Goal: Task Accomplishment & Management: Manage account settings

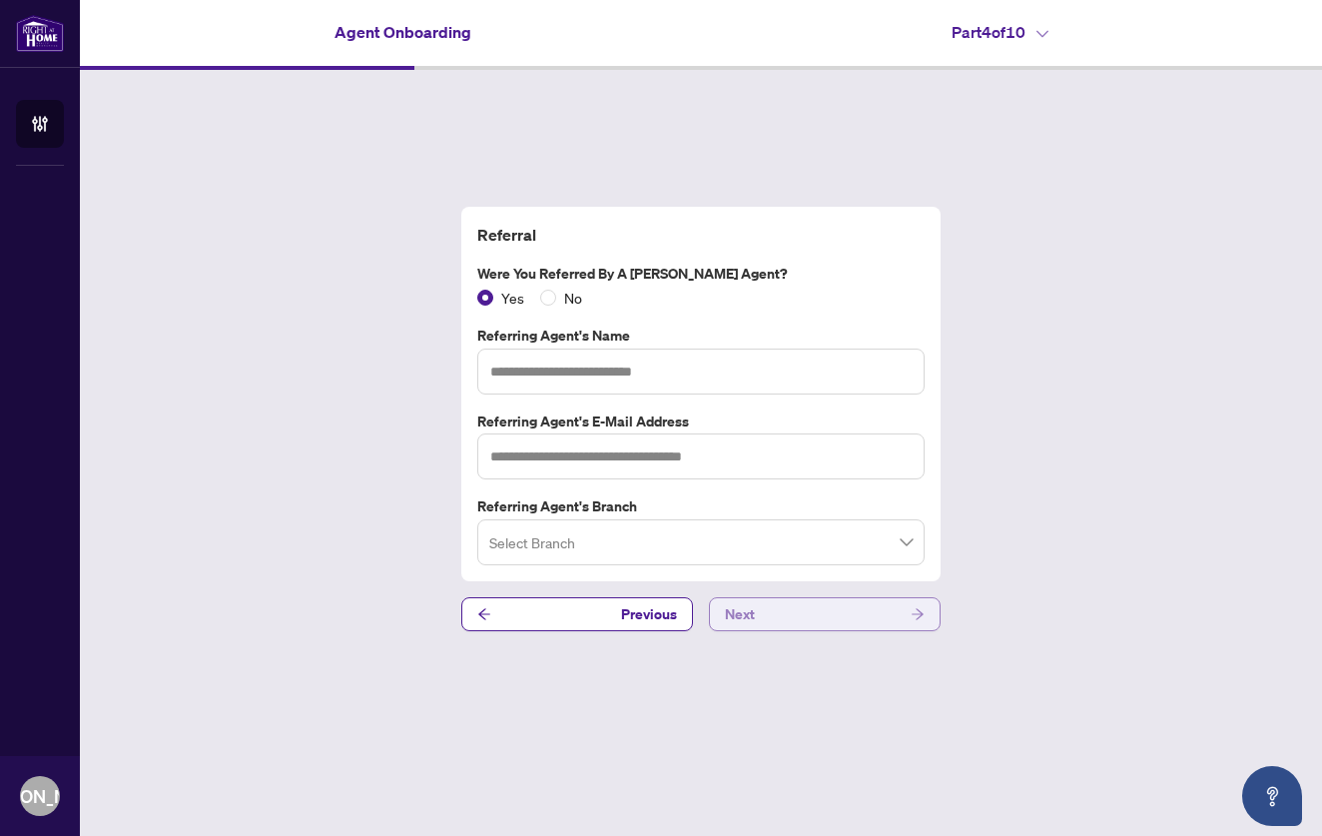
click at [781, 615] on button "Next" at bounding box center [825, 614] width 232 height 34
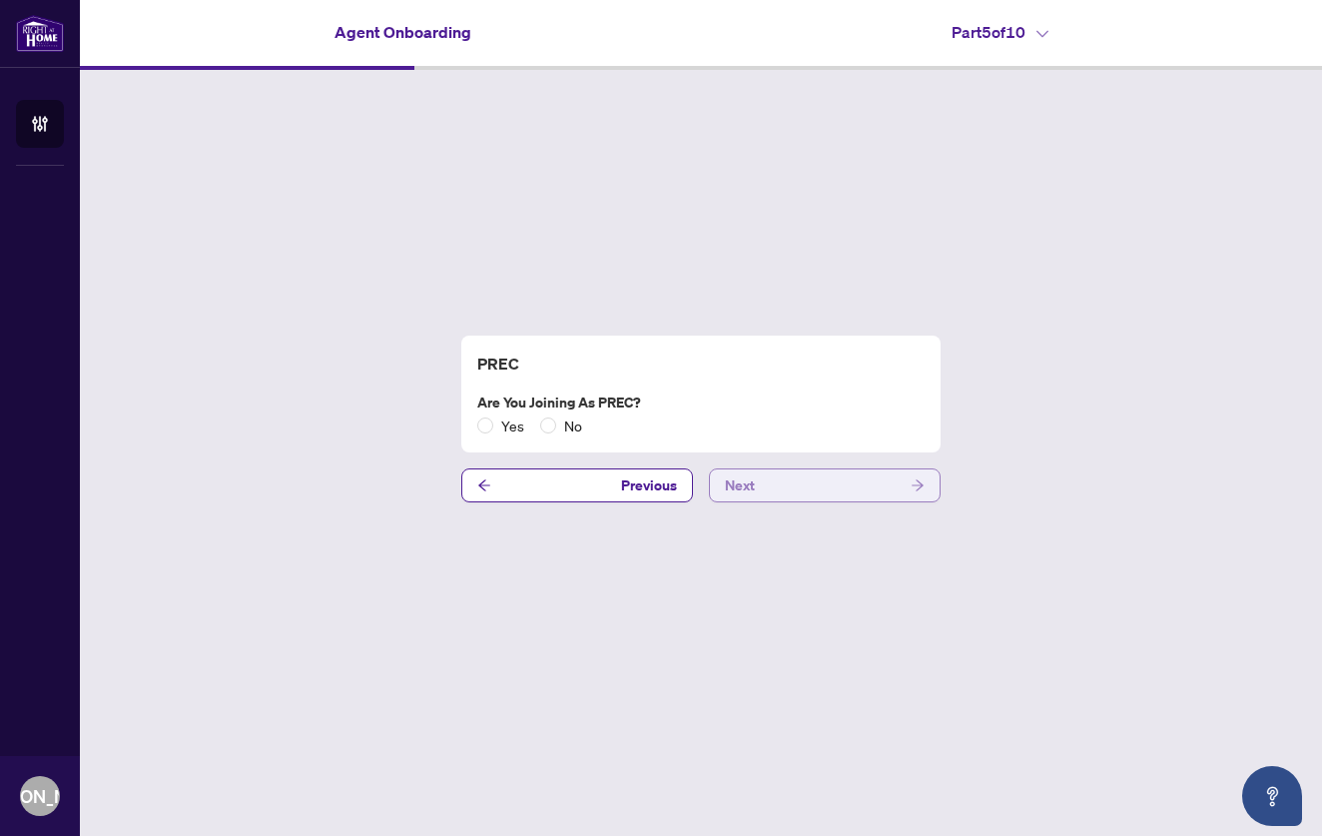
click at [791, 489] on button "Next" at bounding box center [825, 485] width 232 height 34
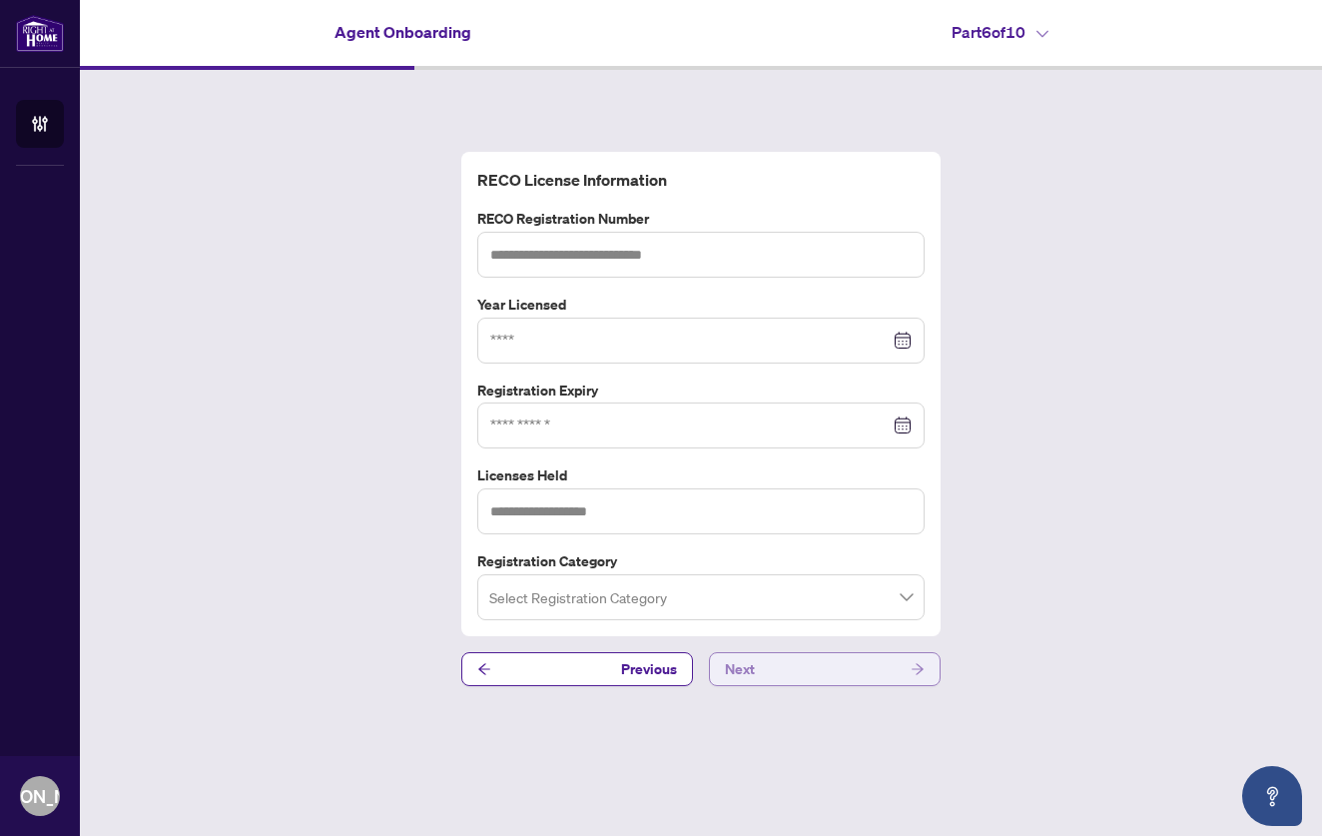
click at [807, 669] on button "Next" at bounding box center [825, 669] width 232 height 34
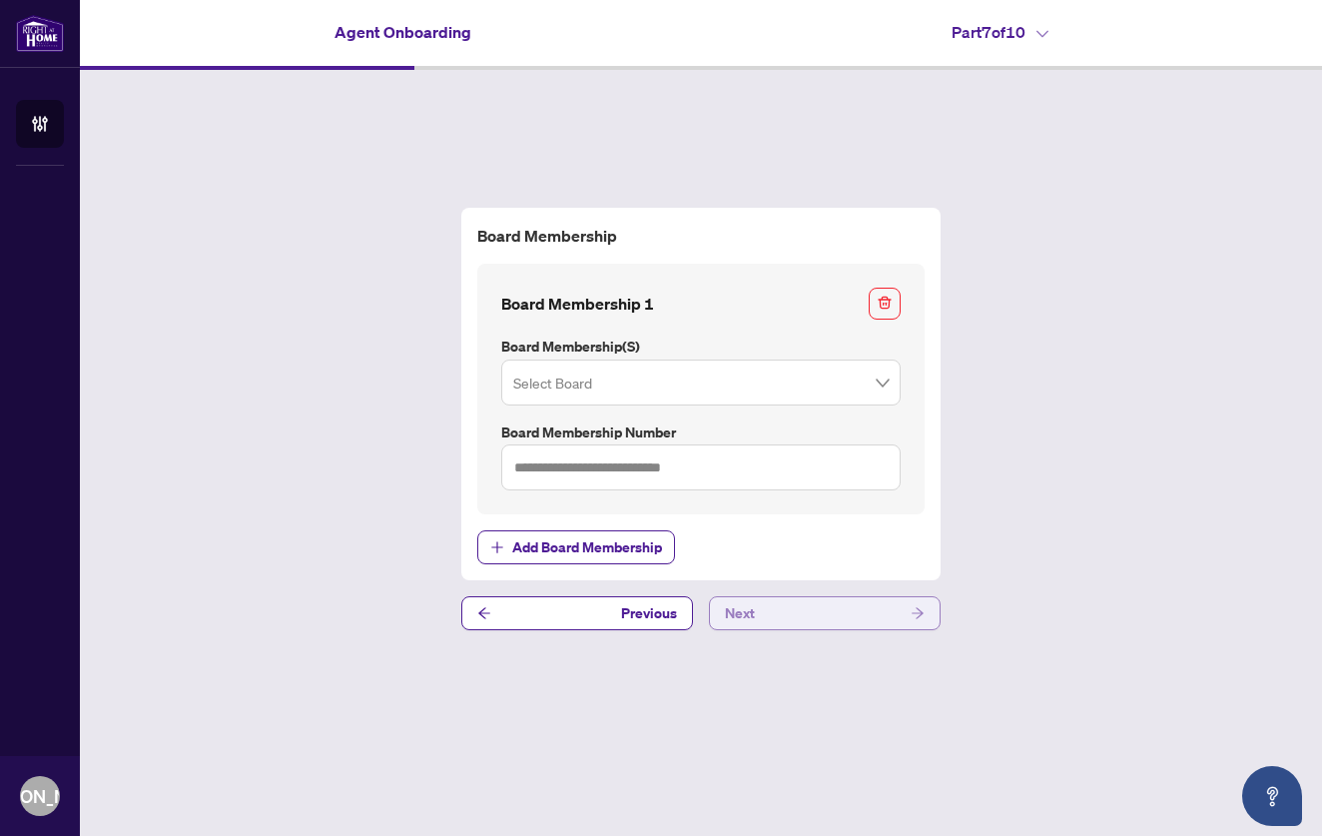
click at [791, 616] on button "Next" at bounding box center [825, 613] width 232 height 34
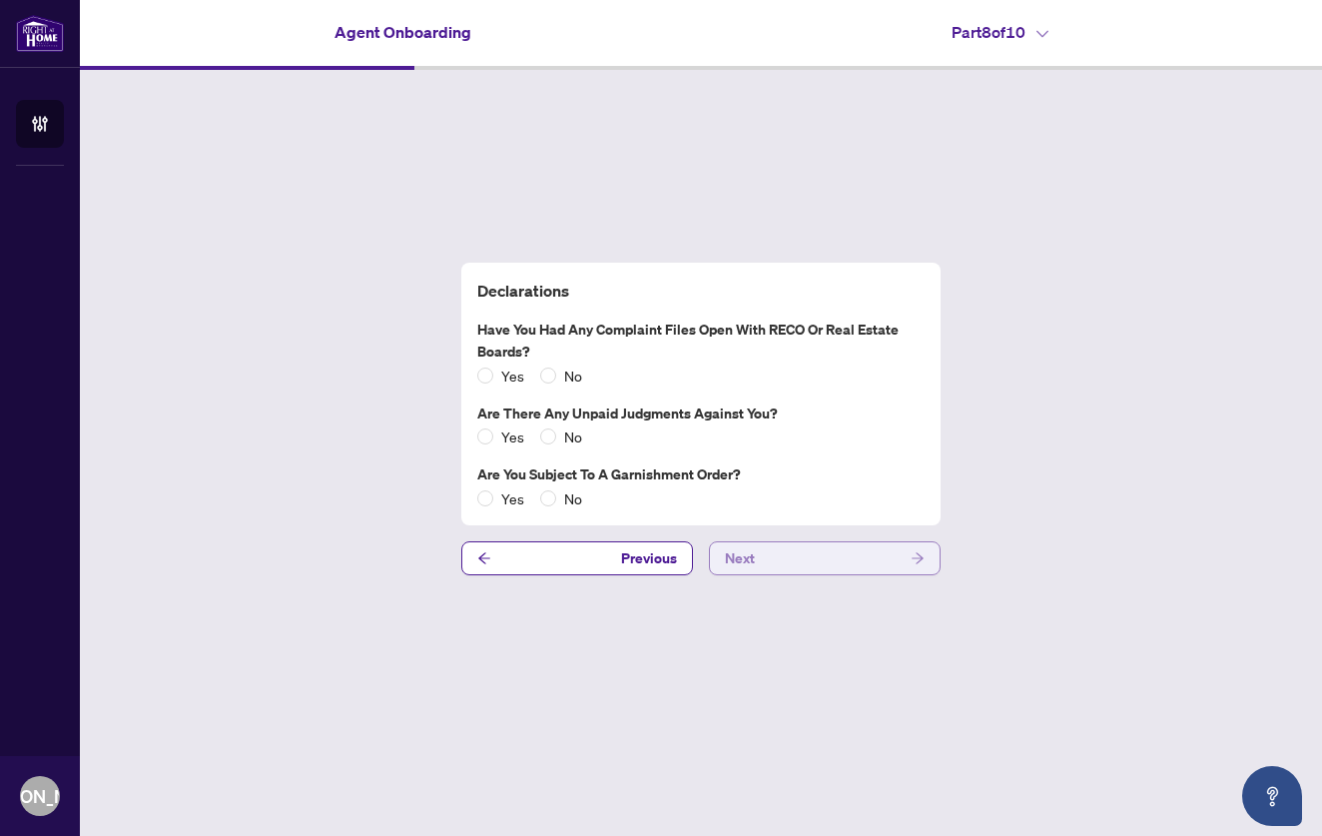
click at [753, 551] on span "Next" at bounding box center [740, 558] width 30 height 32
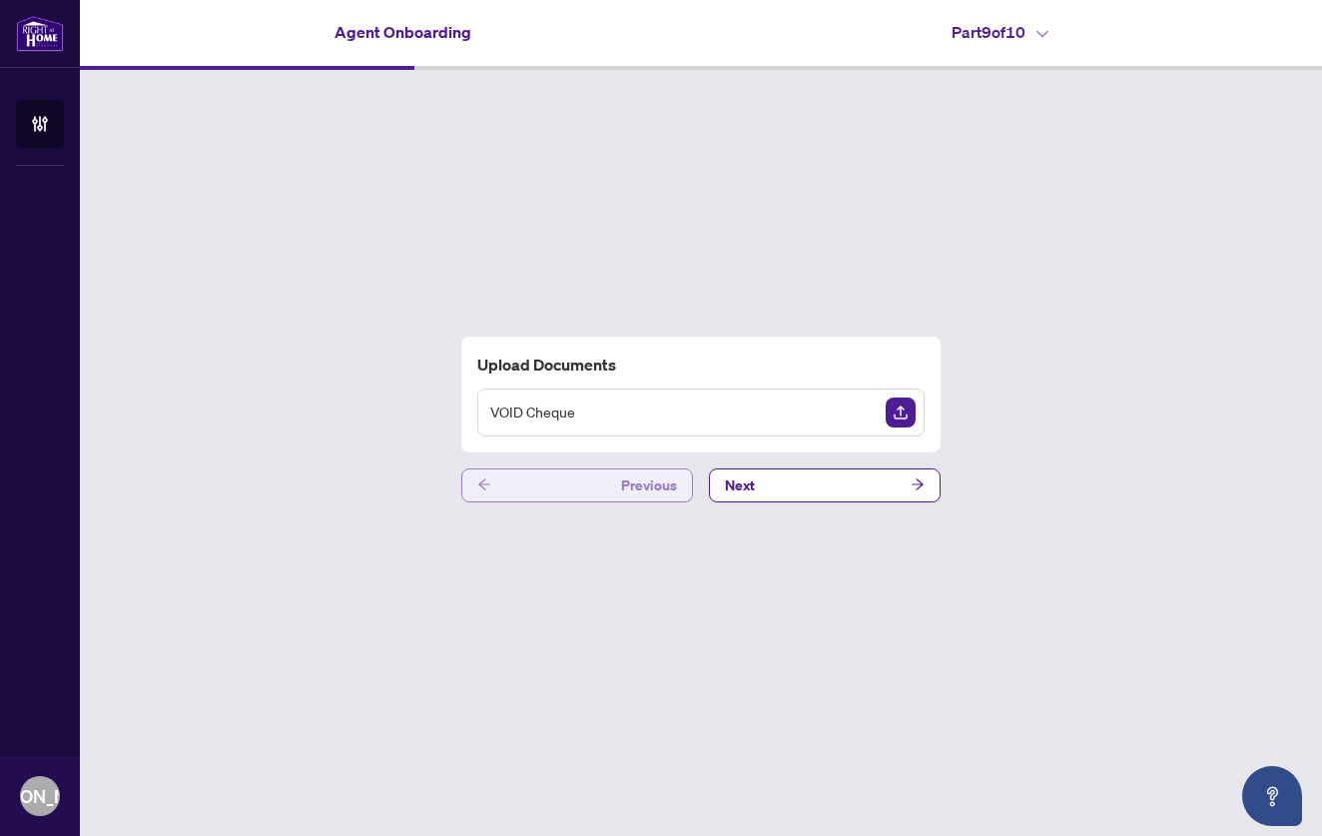
click at [490, 479] on icon "arrow-left" at bounding box center [484, 484] width 14 height 14
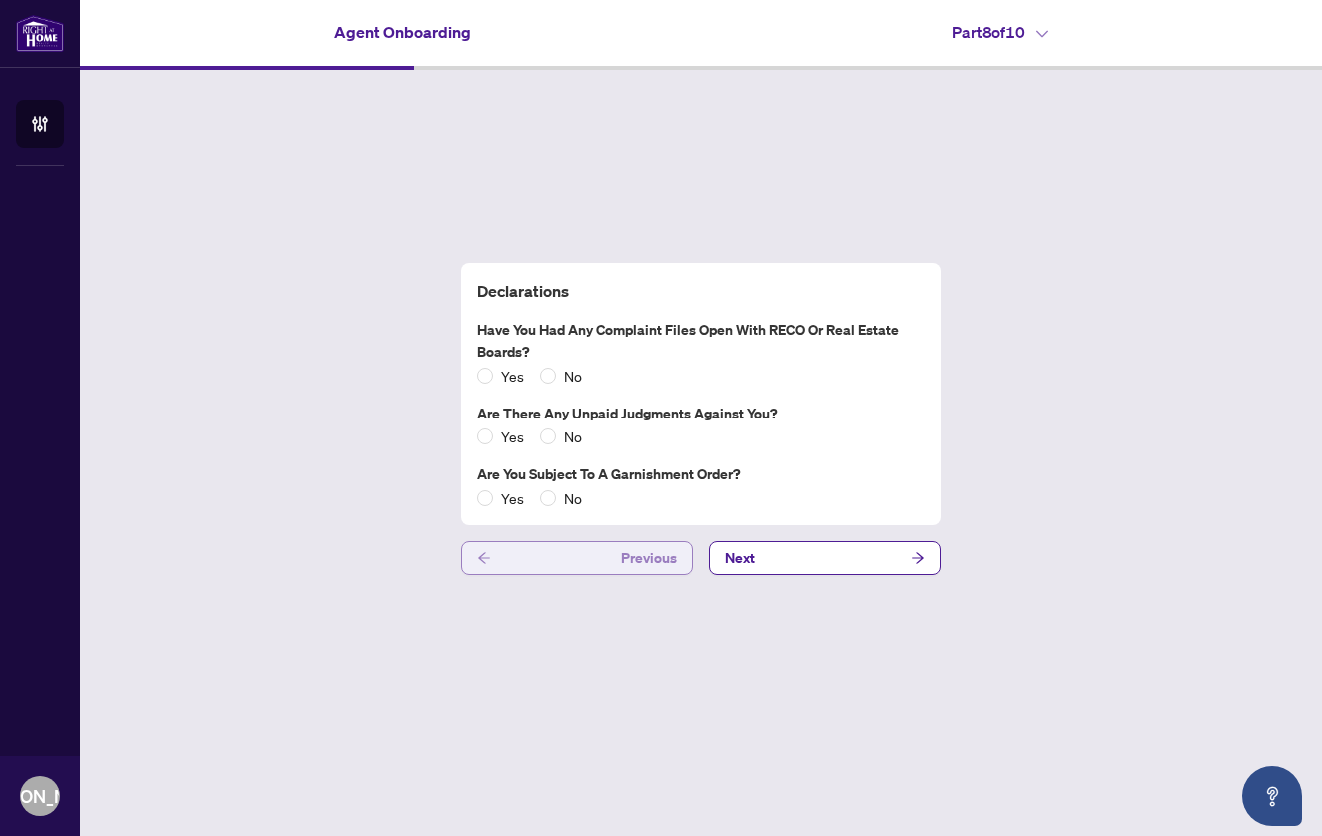
click at [503, 548] on button "Previous" at bounding box center [577, 558] width 232 height 34
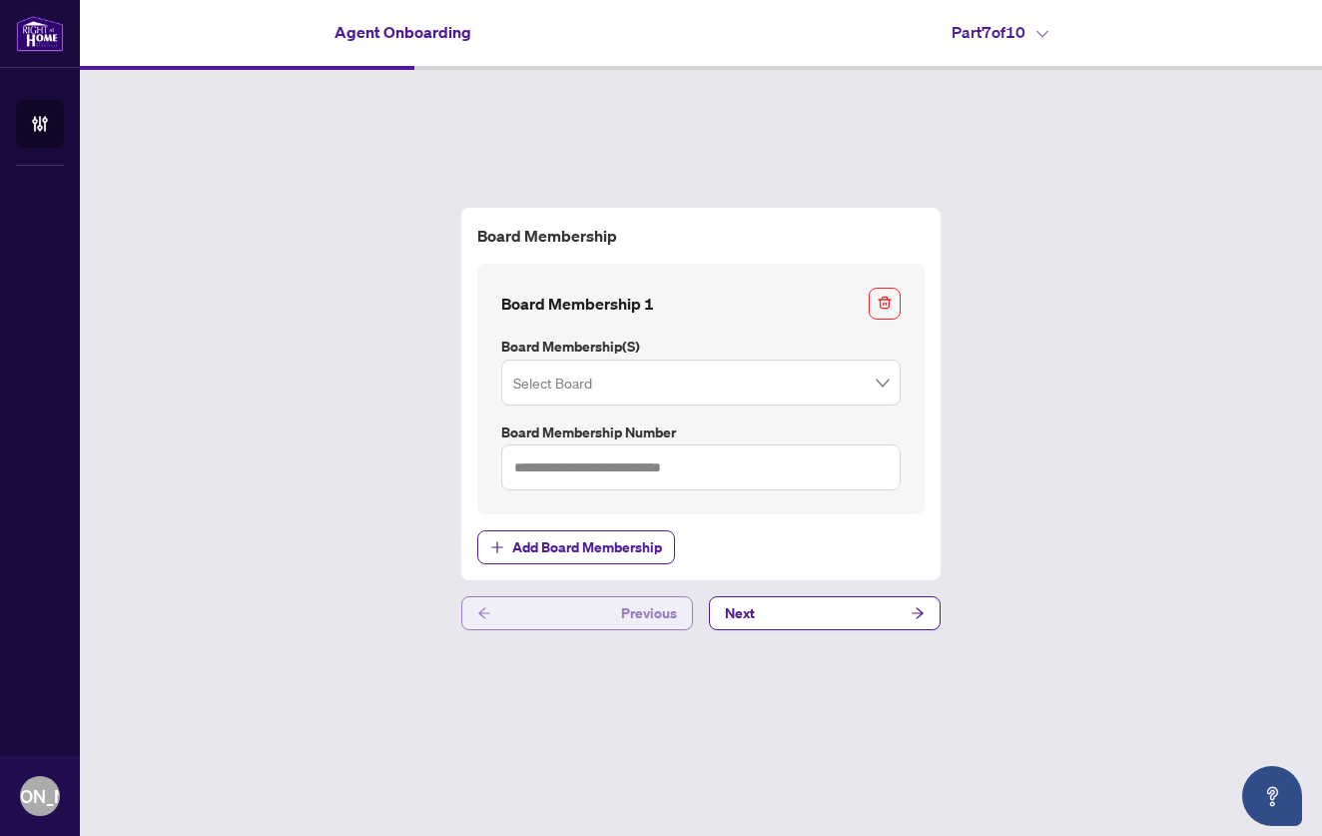
click at [512, 602] on button "Previous" at bounding box center [577, 613] width 232 height 34
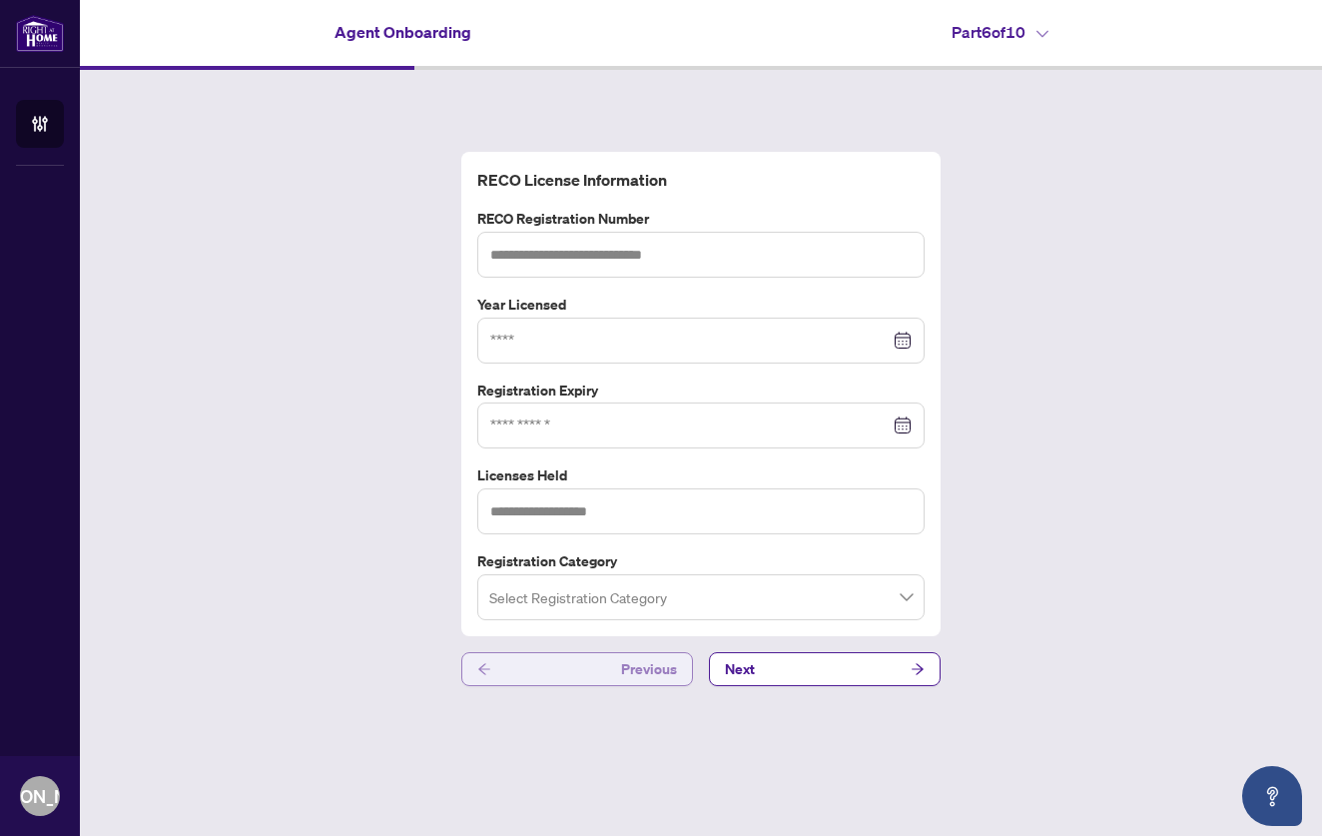
click at [500, 668] on button "Previous" at bounding box center [577, 669] width 232 height 34
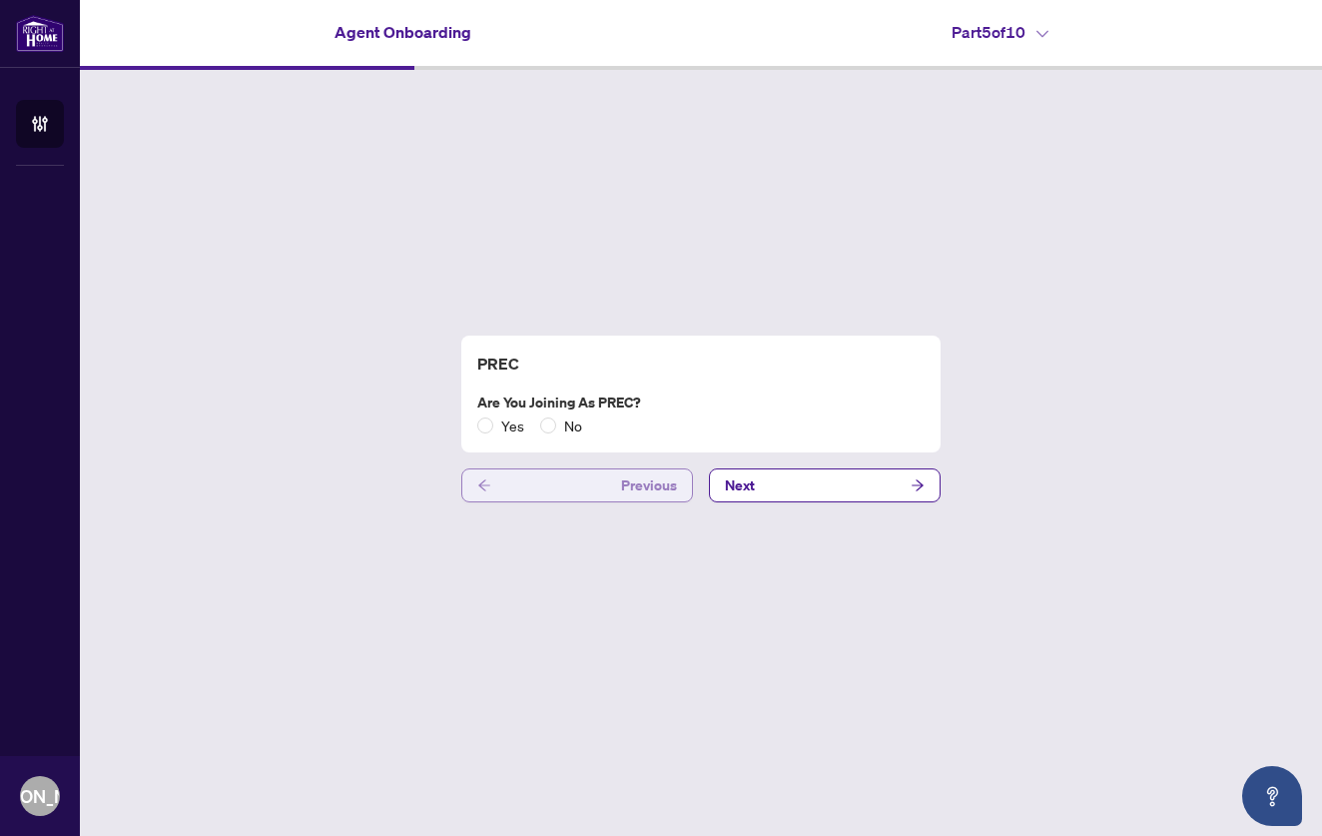
click at [476, 478] on button "Previous" at bounding box center [577, 485] width 232 height 34
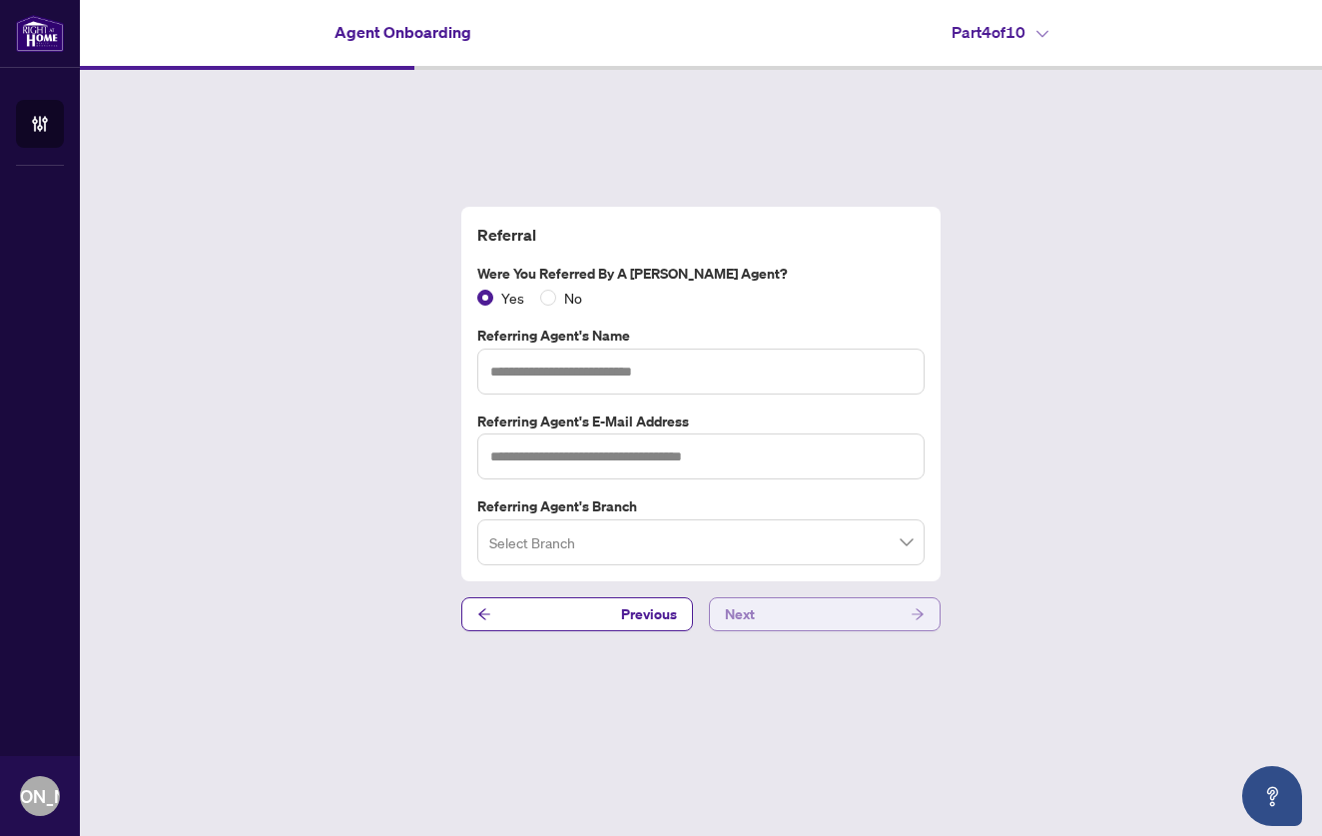
click at [783, 610] on button "Next" at bounding box center [825, 614] width 232 height 34
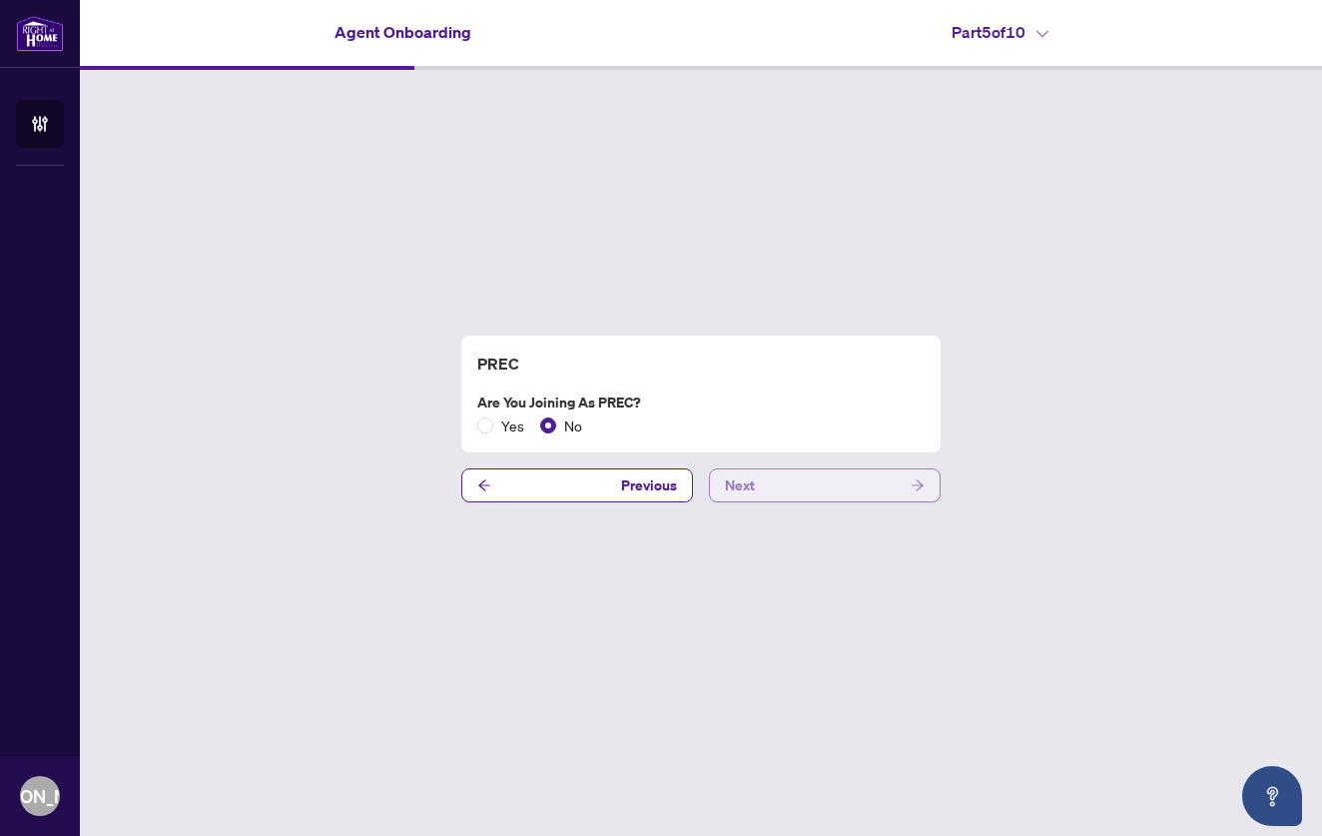
click at [772, 490] on button "Next" at bounding box center [825, 485] width 232 height 34
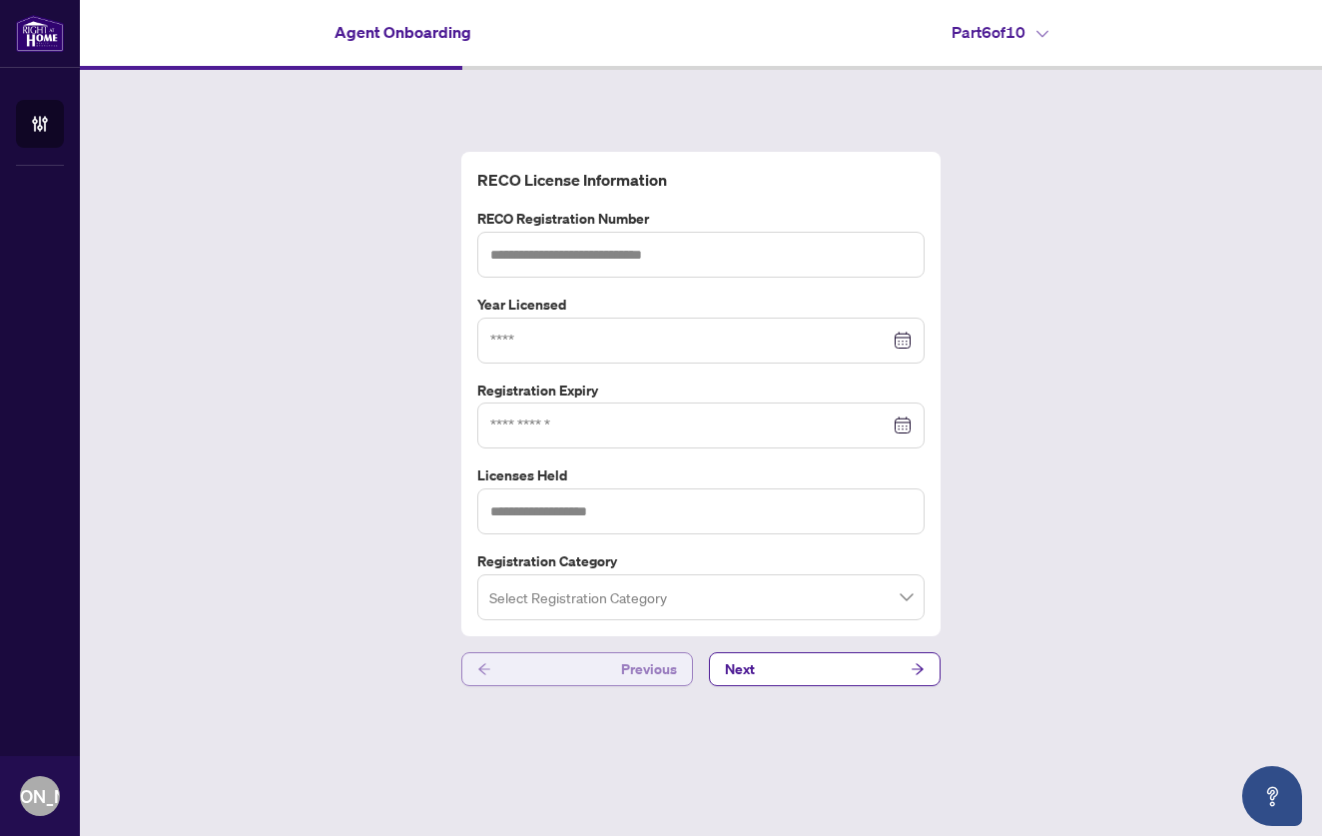
click at [640, 665] on span "Previous" at bounding box center [649, 669] width 56 height 32
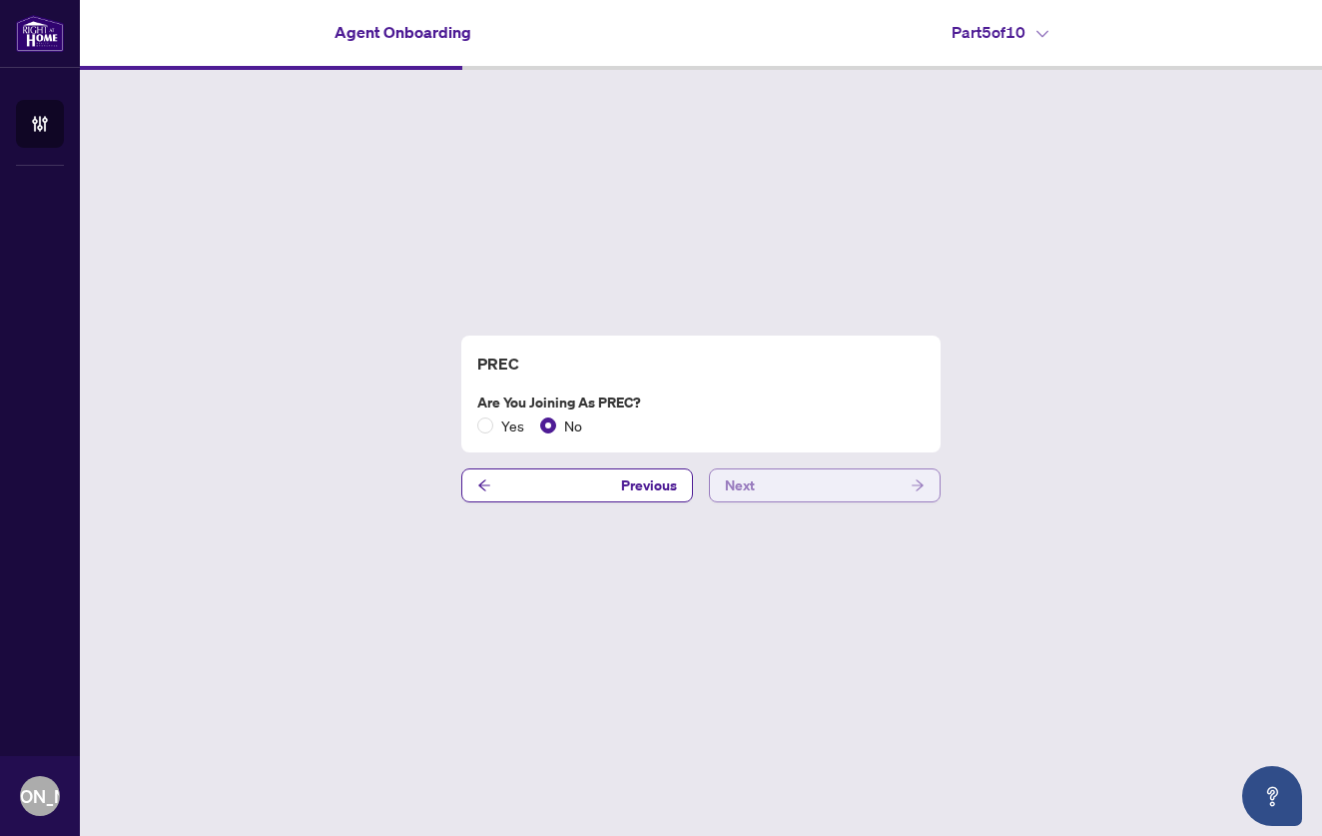
click at [769, 488] on button "Next" at bounding box center [825, 485] width 232 height 34
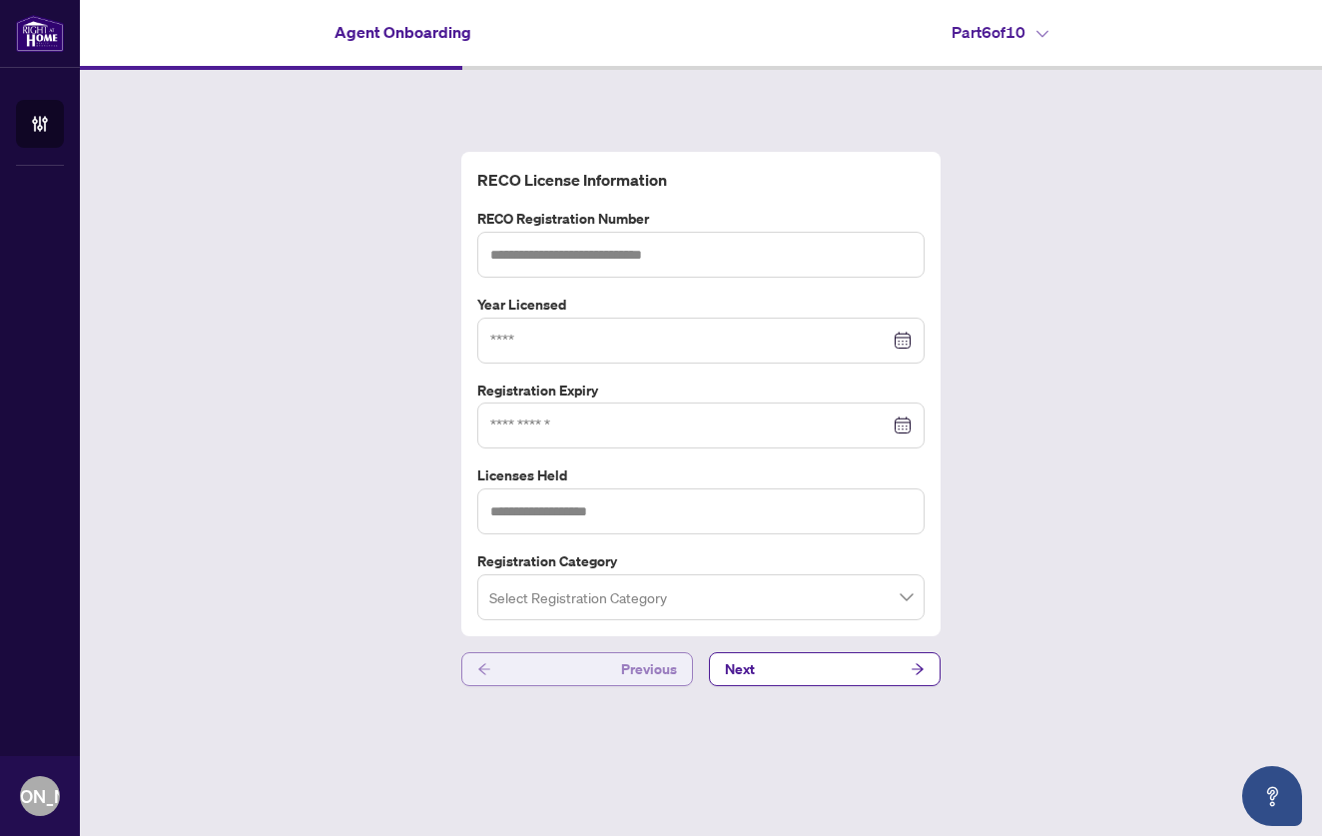
click at [660, 670] on span "Previous" at bounding box center [649, 669] width 56 height 32
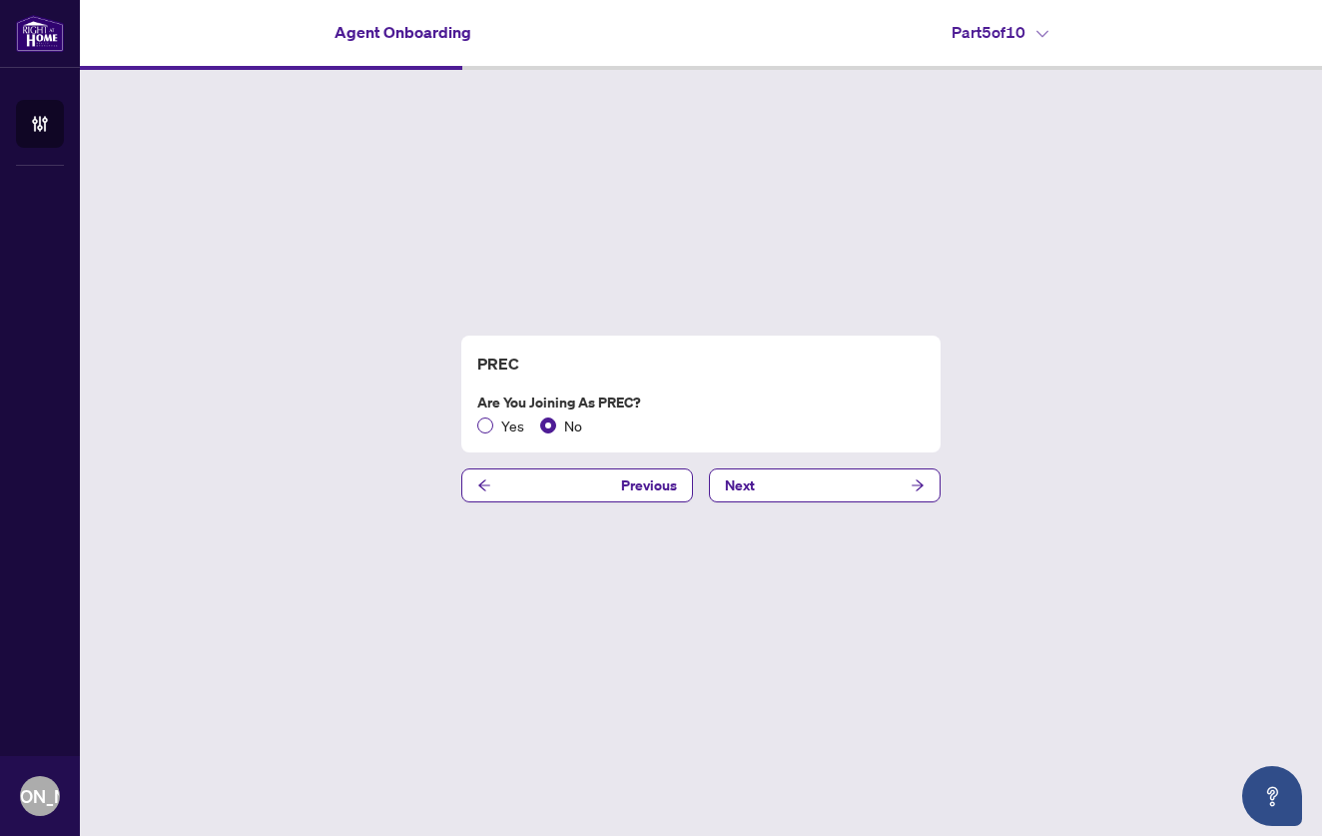
click at [495, 426] on span "Yes" at bounding box center [512, 425] width 39 height 22
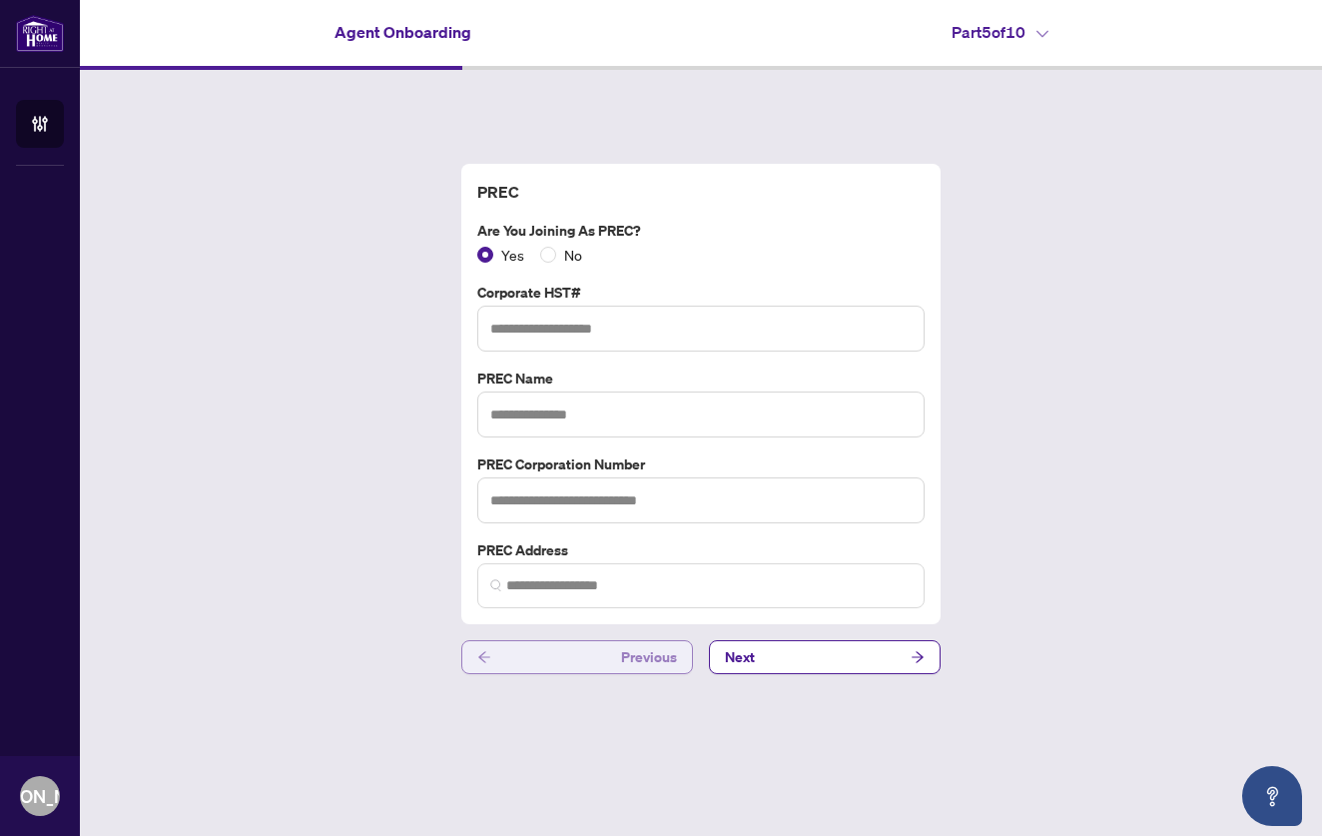
click at [618, 666] on button "Previous" at bounding box center [577, 657] width 232 height 34
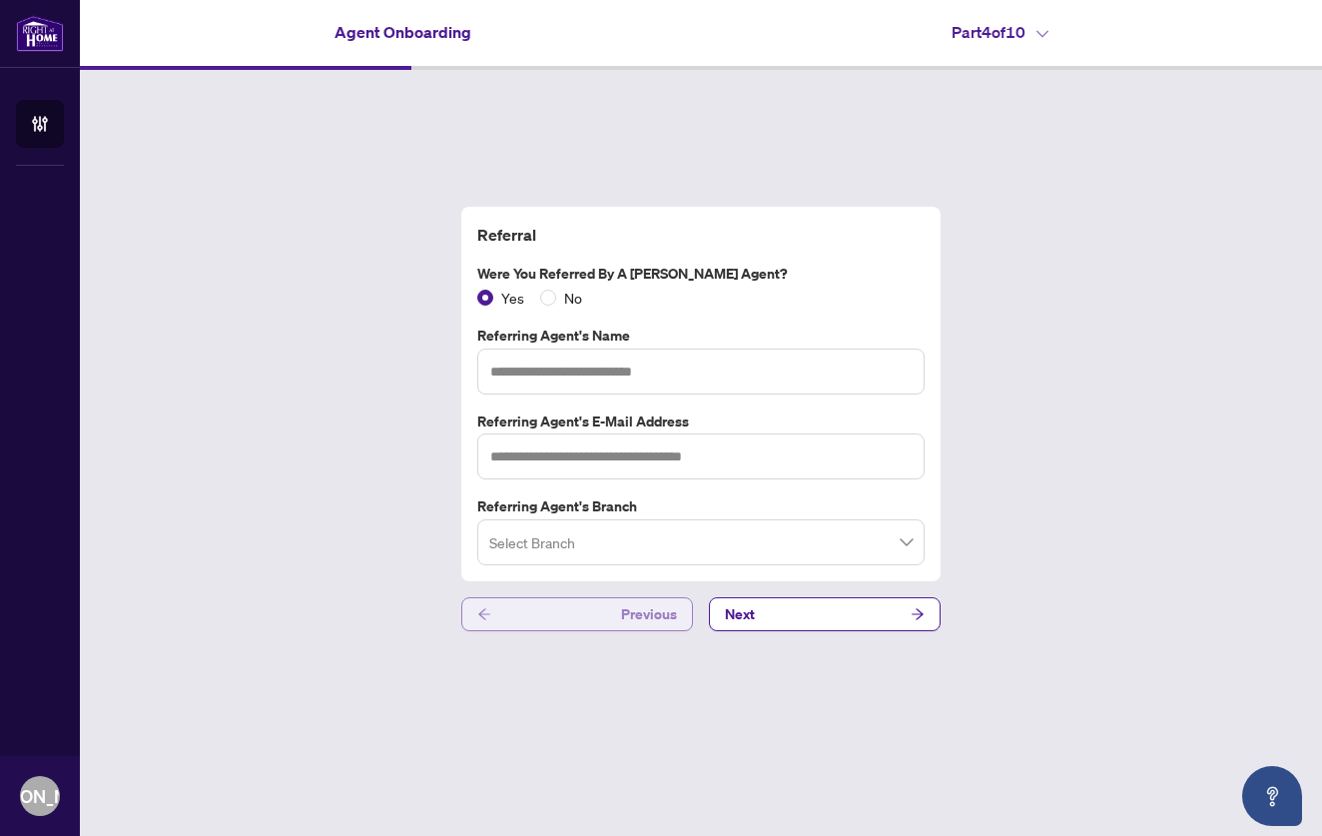
click at [658, 604] on span "Previous" at bounding box center [649, 614] width 56 height 32
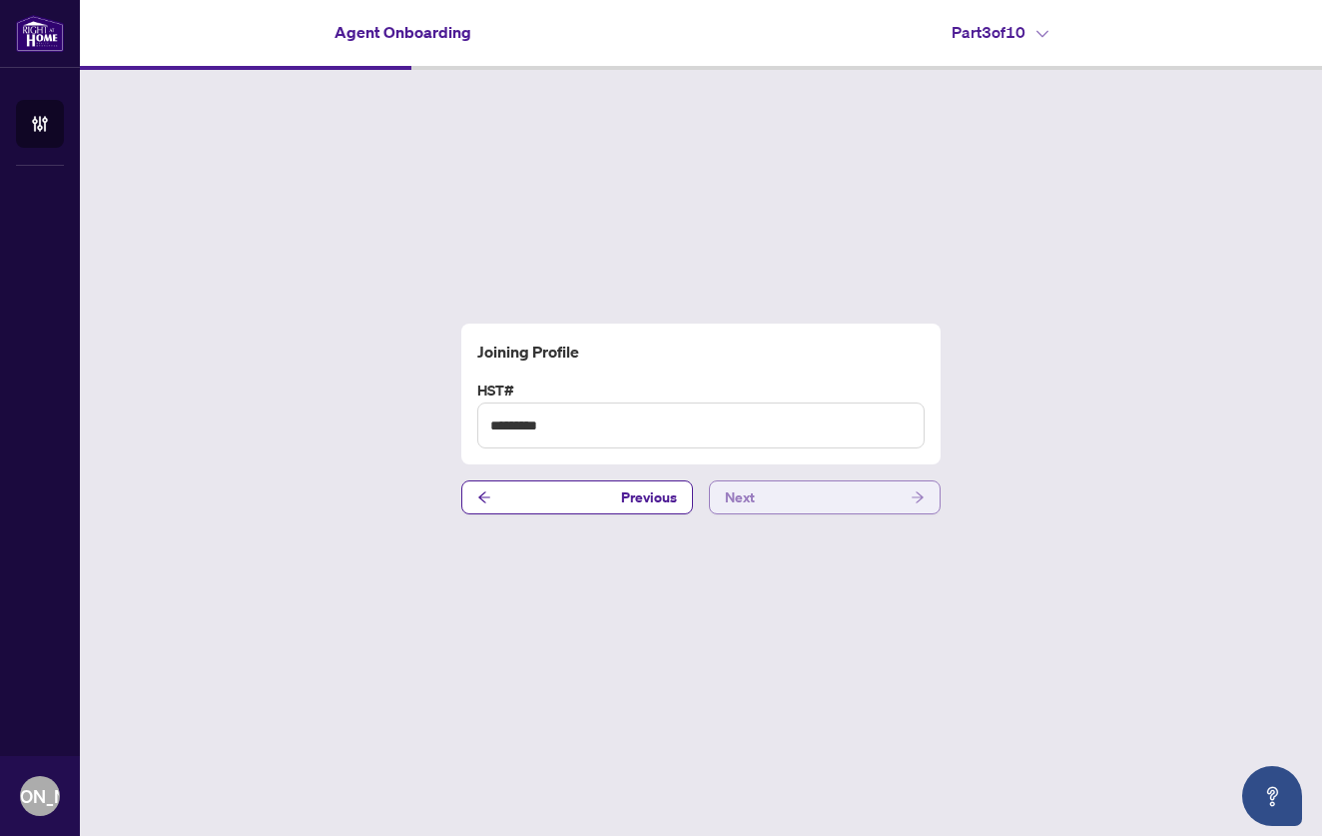
click at [782, 493] on button "Next" at bounding box center [825, 497] width 232 height 34
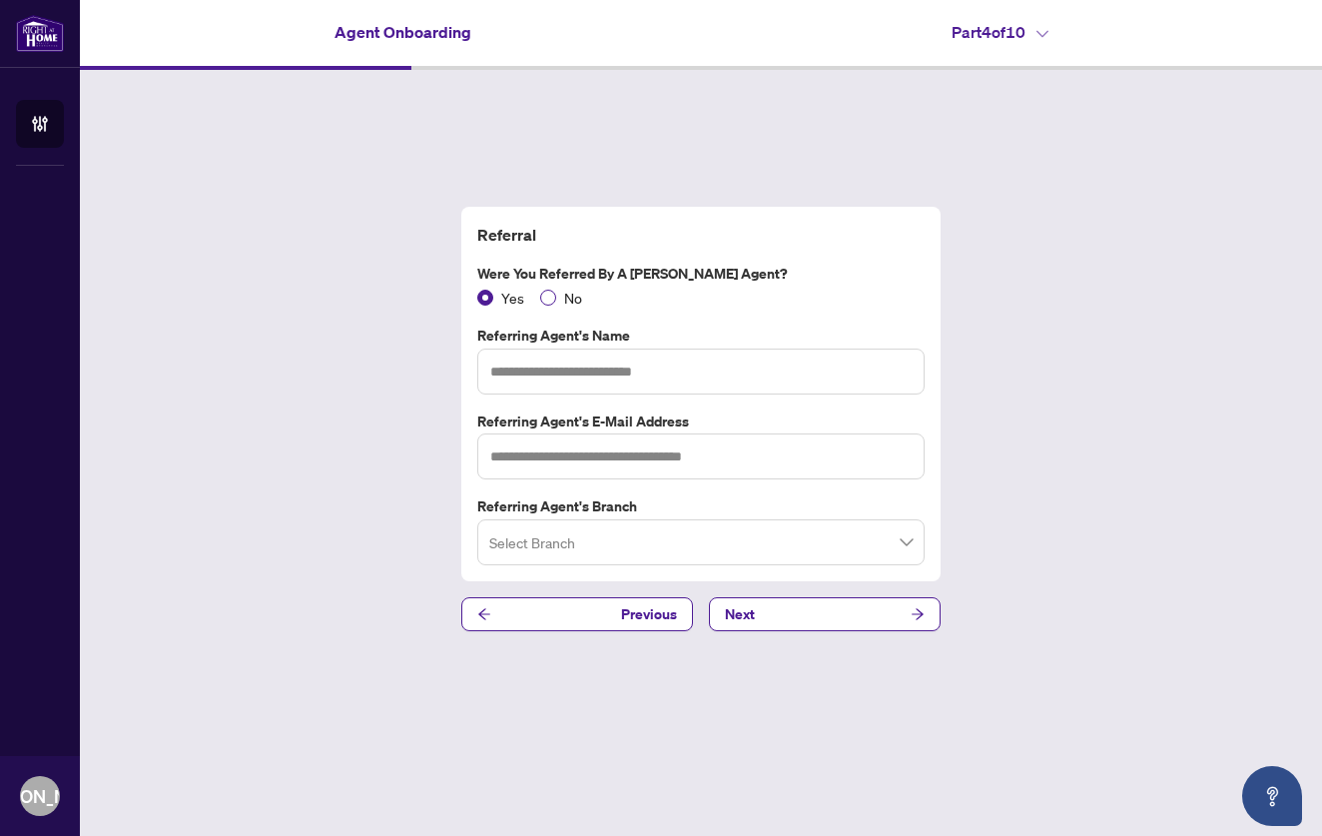
click at [556, 288] on span "No" at bounding box center [573, 298] width 34 height 22
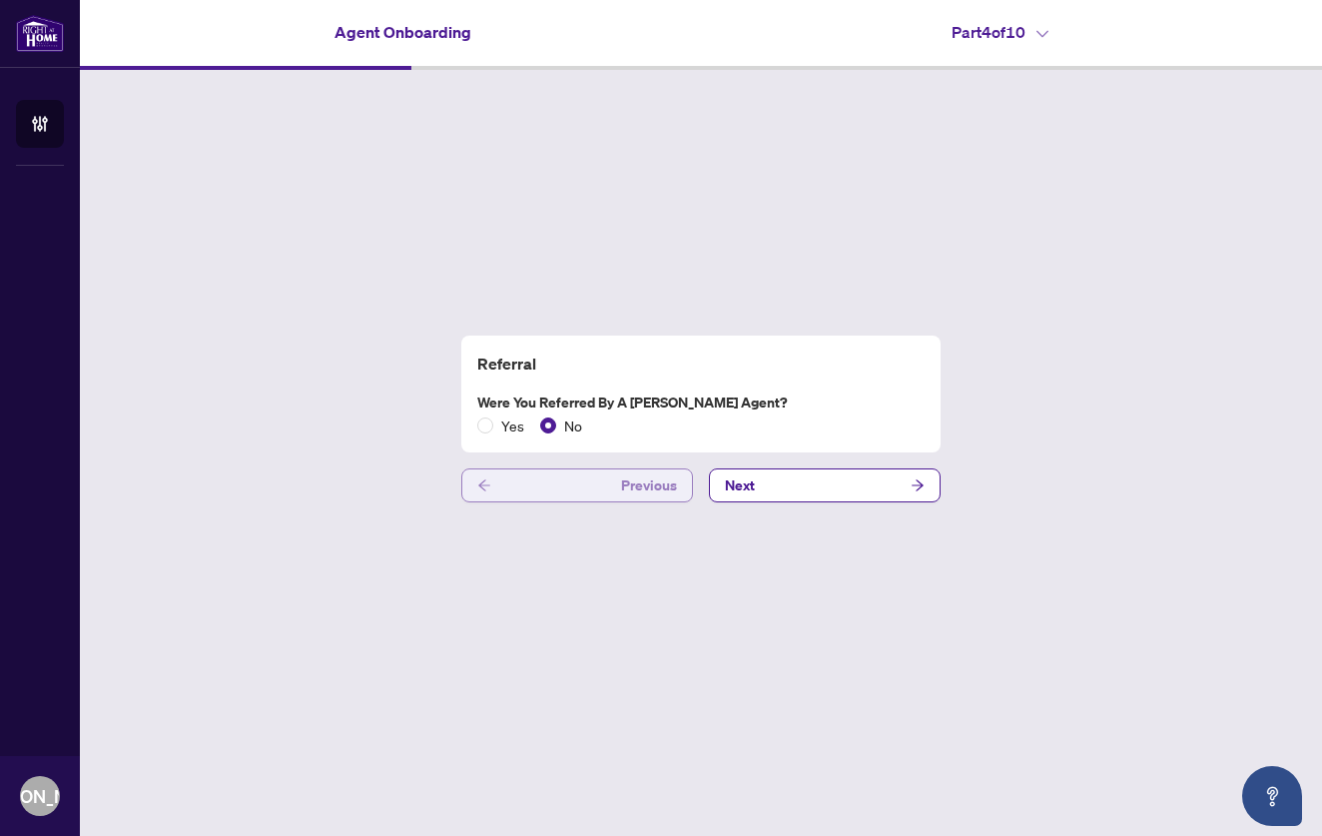
click at [589, 476] on button "Previous" at bounding box center [577, 485] width 232 height 34
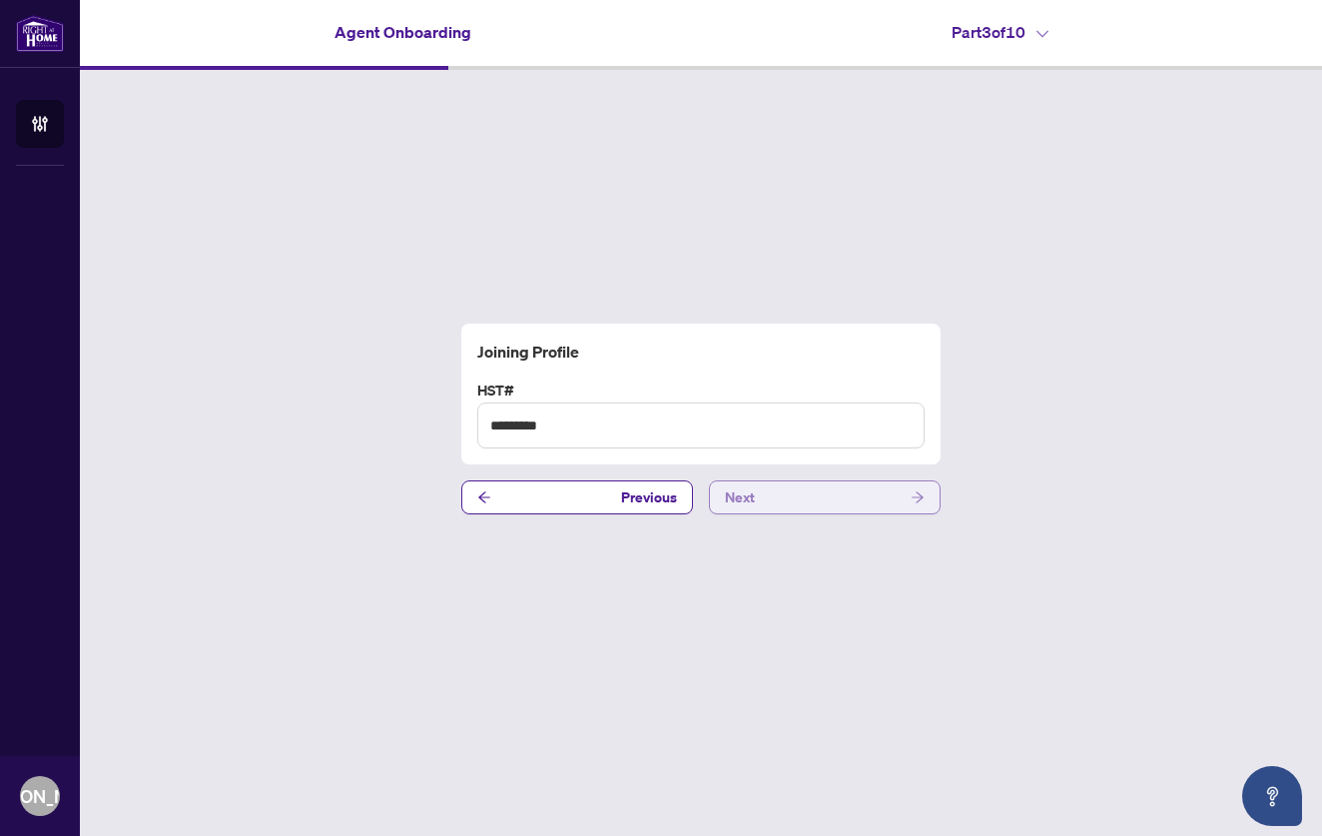
click at [758, 497] on button "Next" at bounding box center [825, 497] width 232 height 34
